Goal: Navigation & Orientation: Find specific page/section

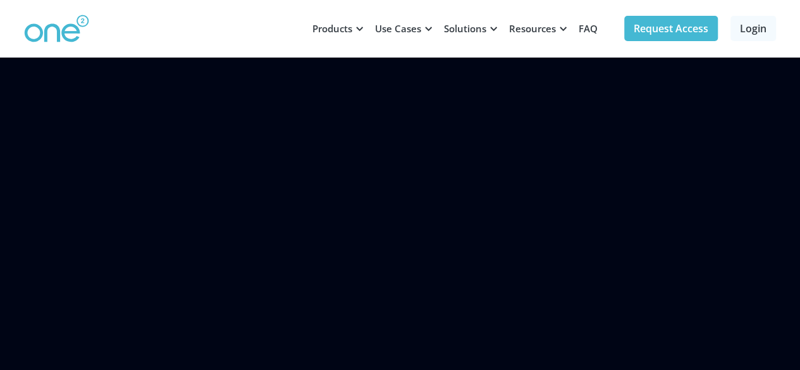
scroll to position [392, 0]
click at [492, 27] on div at bounding box center [493, 28] width 9 height 9
click at [495, 27] on div at bounding box center [493, 28] width 9 height 9
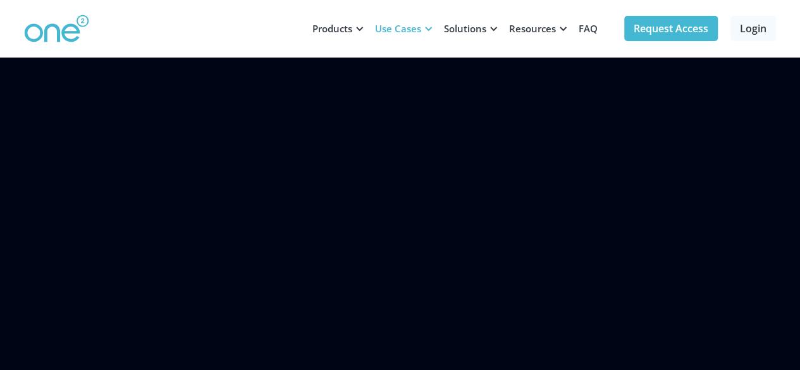
click at [430, 24] on div at bounding box center [428, 28] width 9 height 9
click at [359, 28] on div at bounding box center [359, 28] width 9 height 9
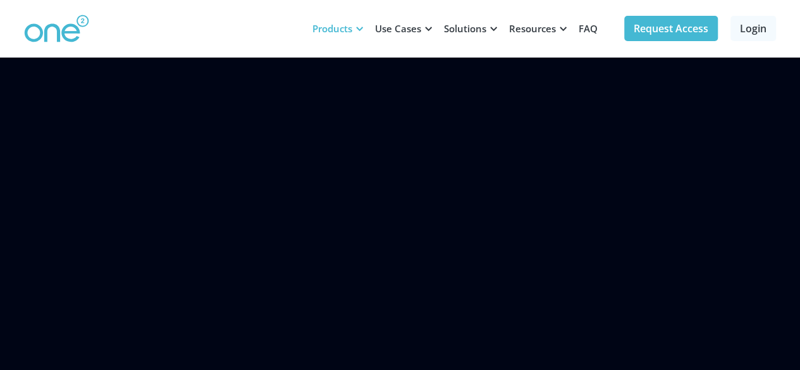
click at [358, 27] on div at bounding box center [359, 28] width 9 height 9
click at [565, 26] on div at bounding box center [563, 28] width 9 height 9
click at [587, 26] on link "FAQ" at bounding box center [588, 28] width 34 height 38
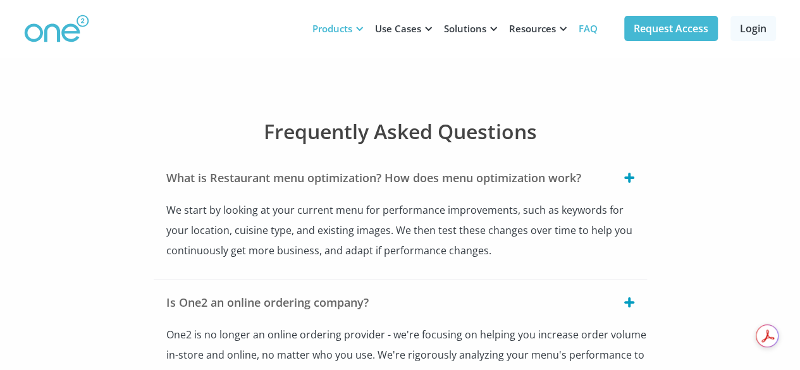
click at [335, 26] on div "Products" at bounding box center [332, 28] width 40 height 13
click at [329, 30] on div "Products" at bounding box center [332, 28] width 40 height 13
click at [402, 27] on div "Use Cases" at bounding box center [398, 28] width 46 height 13
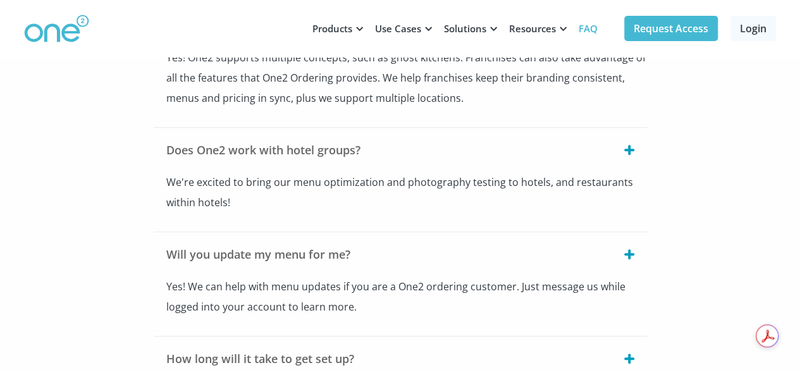
scroll to position [63, 0]
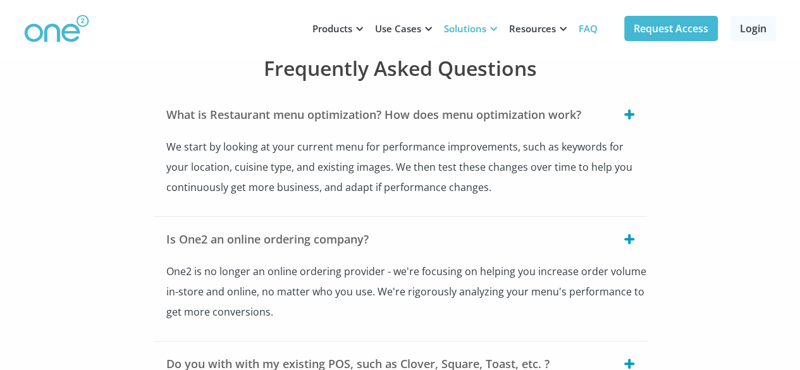
click at [461, 30] on div "Solutions" at bounding box center [465, 28] width 42 height 13
click at [462, 23] on div "Solutions" at bounding box center [465, 28] width 42 height 13
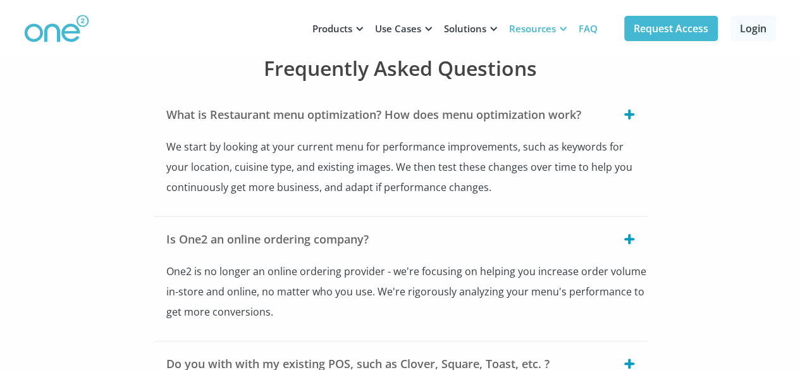
click at [548, 27] on div "Resources" at bounding box center [532, 28] width 47 height 13
